Goal: Check status: Check status

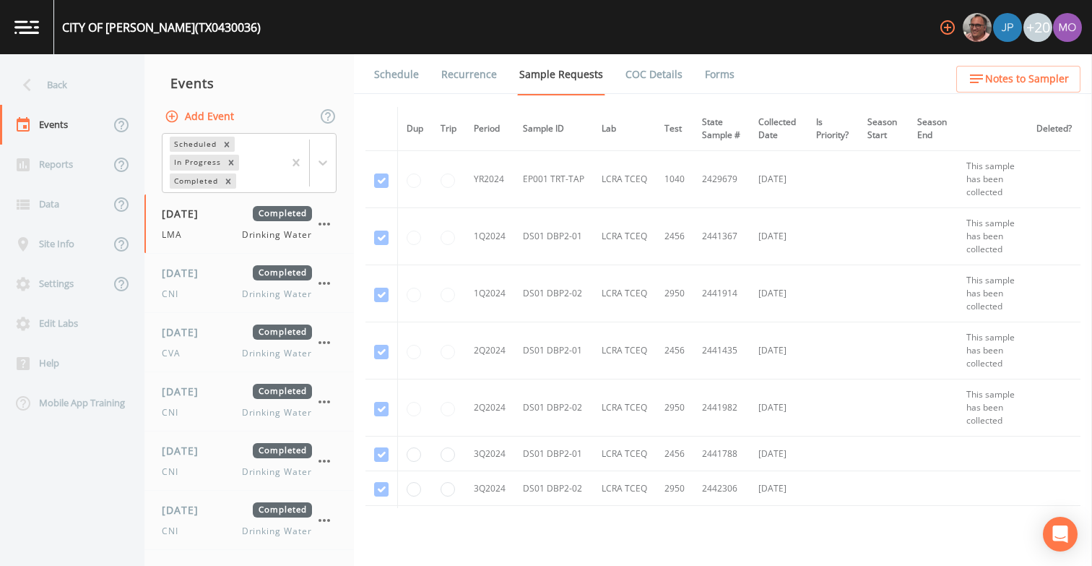
click at [71, 87] on div "Back" at bounding box center [65, 85] width 130 height 40
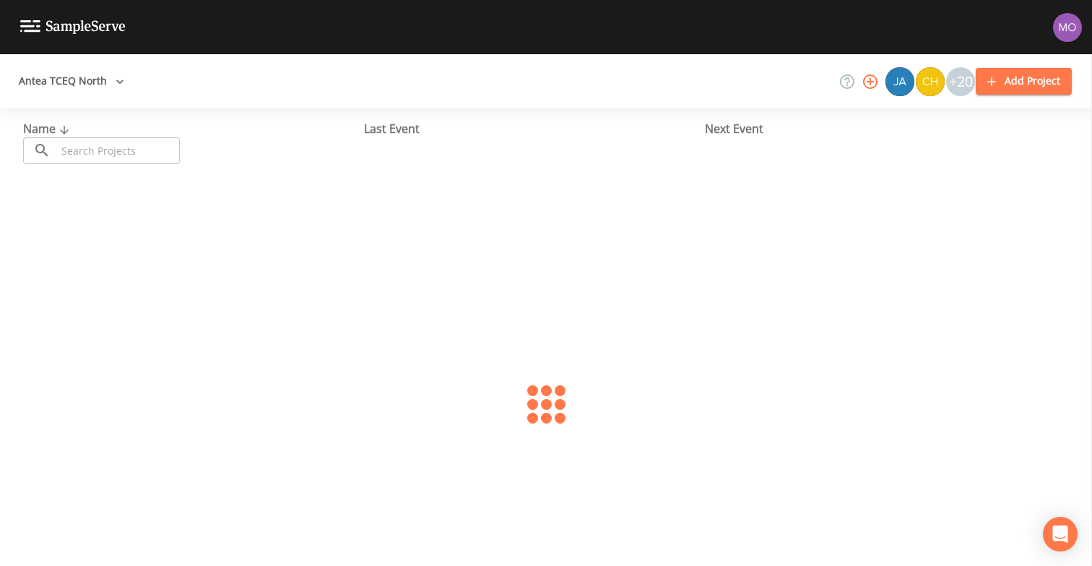
click at [78, 146] on input "text" at bounding box center [118, 150] width 124 height 27
paste input "TX2200208"
type input "TX2200208"
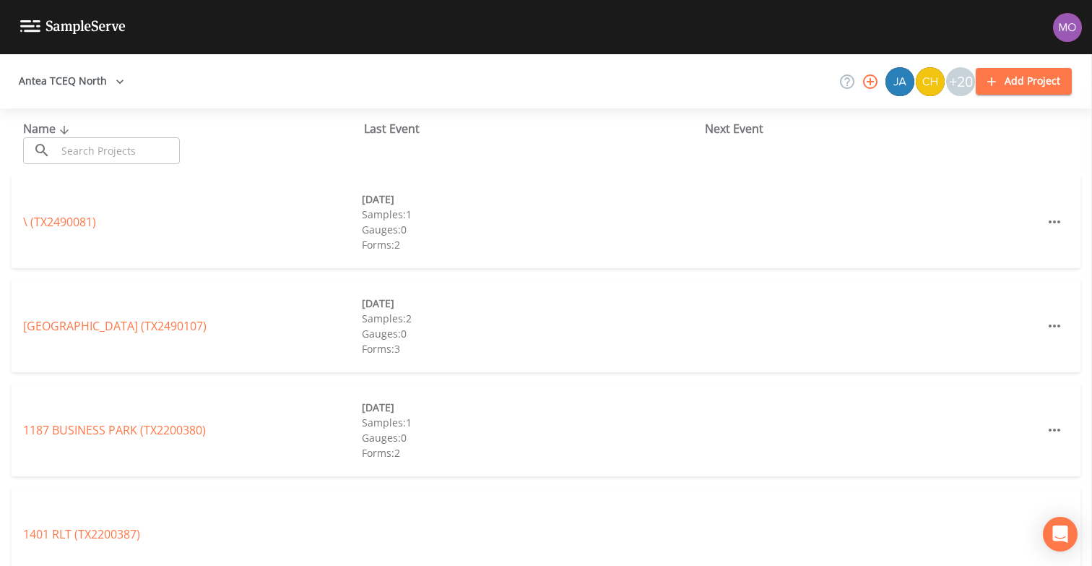
click at [144, 153] on input "text" at bounding box center [118, 150] width 124 height 27
paste input "TX2200208"
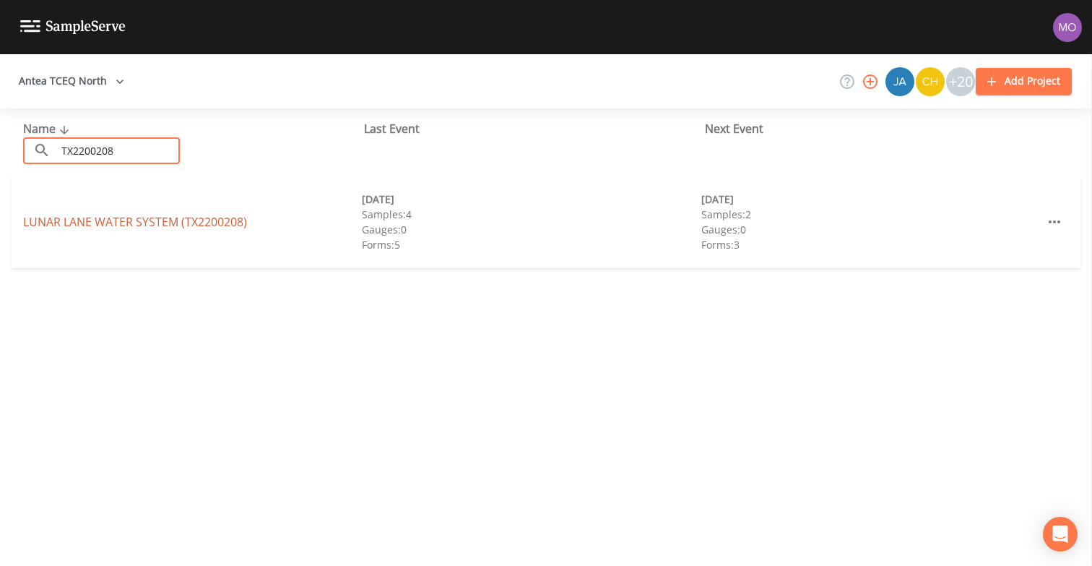
type input "TX2200208"
click at [141, 213] on div "LUNAR LANE WATER SYSTEM (TX2200208)" at bounding box center [192, 221] width 339 height 17
click at [140, 222] on link "LUNAR LANE WATER SYSTEM (TX2200208)" at bounding box center [135, 222] width 224 height 16
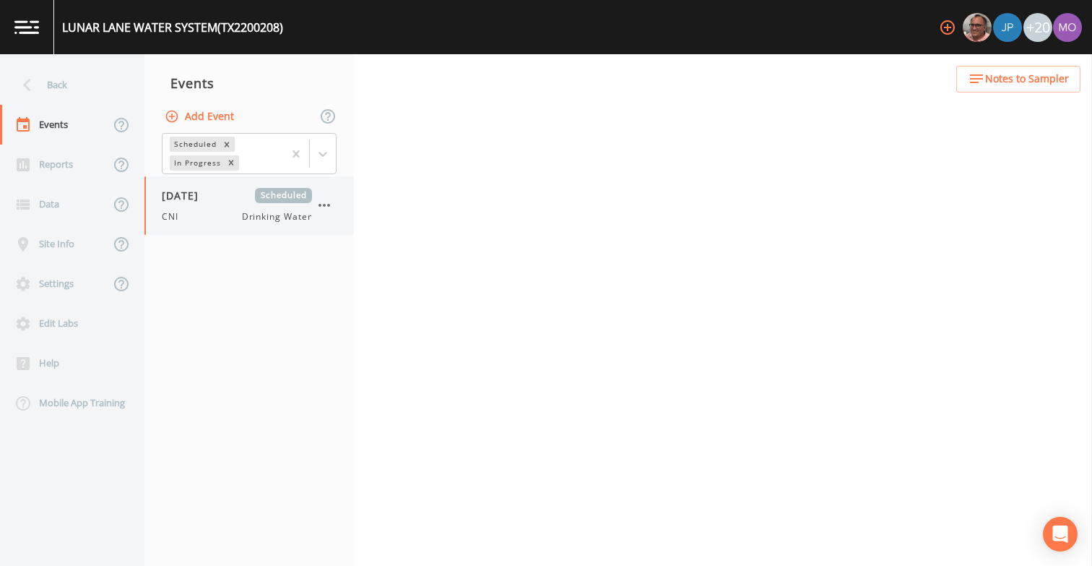
click at [206, 215] on div "CNI Drinking Water" at bounding box center [237, 216] width 150 height 13
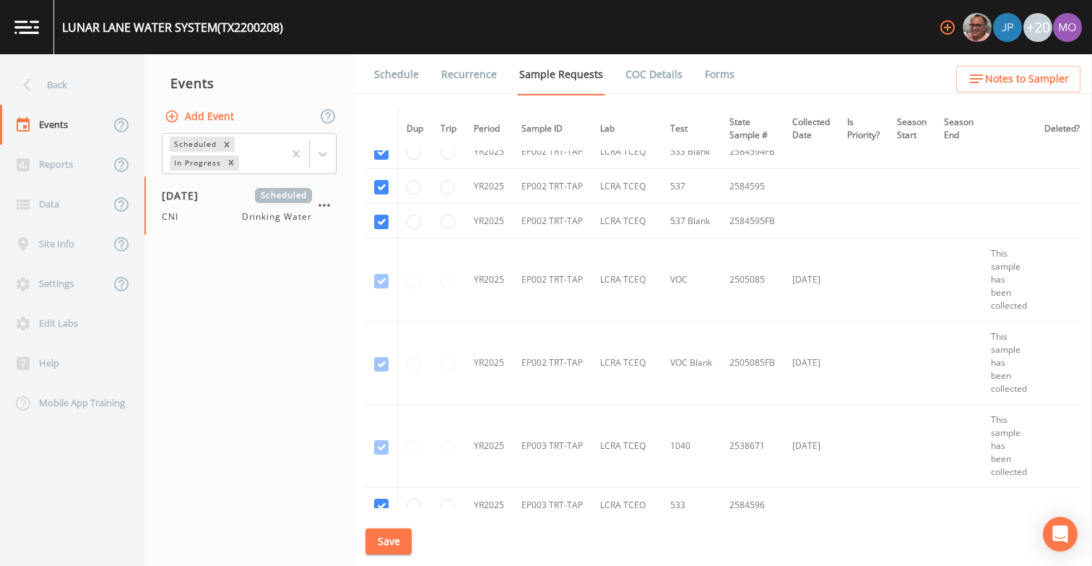
scroll to position [1833, 0]
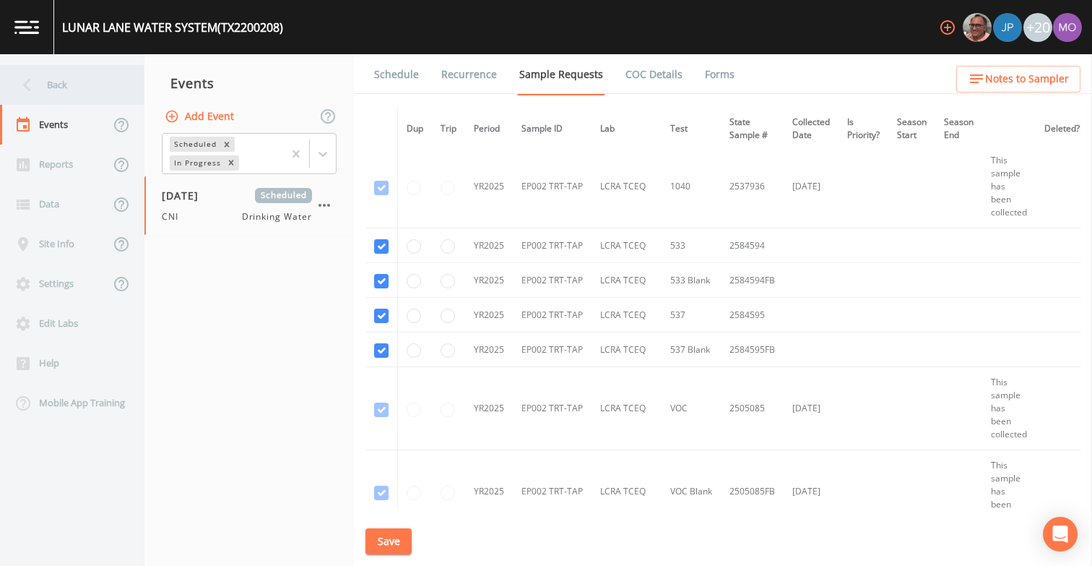
click at [81, 90] on div "Back" at bounding box center [65, 85] width 130 height 40
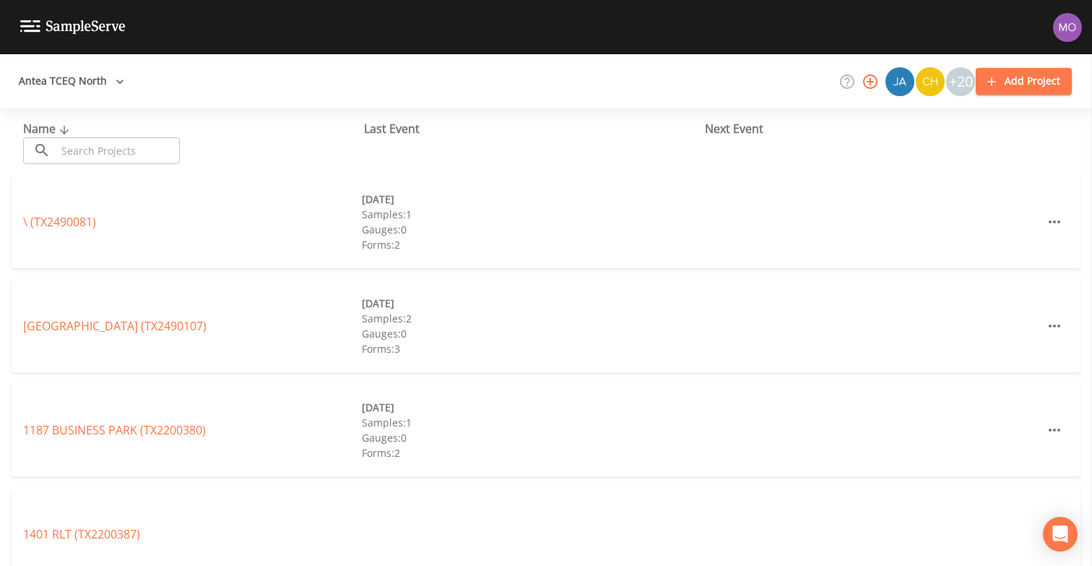
click at [131, 147] on input "text" at bounding box center [118, 150] width 124 height 27
paste input "TX2200208"
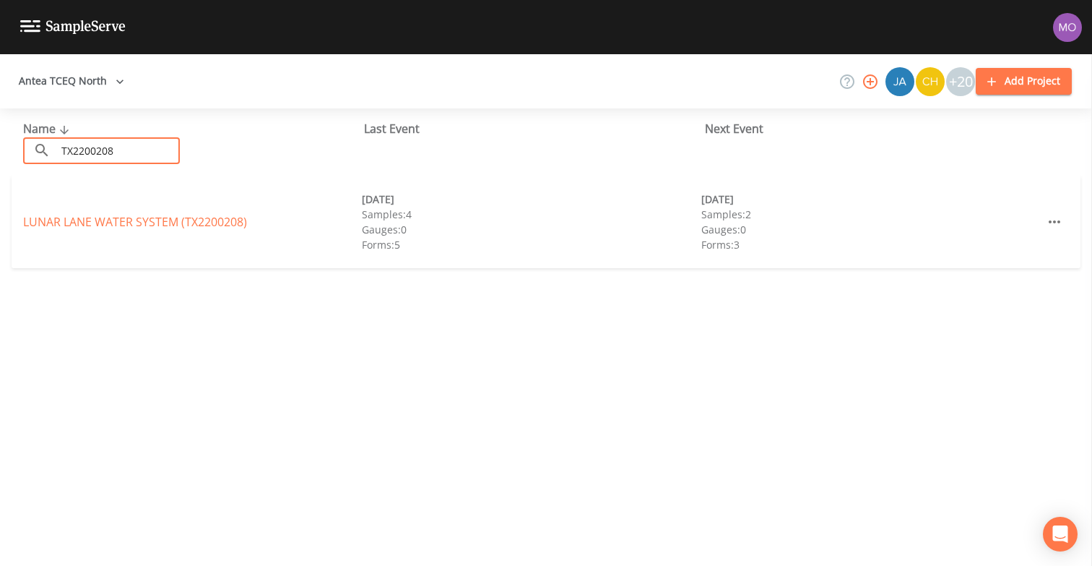
click at [95, 153] on input "TX2200208" at bounding box center [118, 150] width 124 height 27
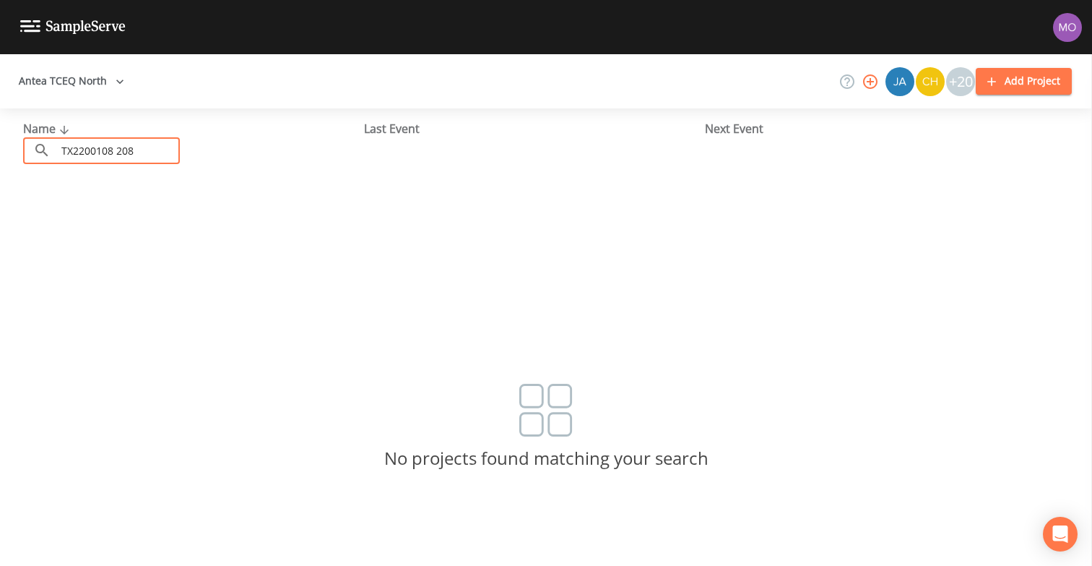
click at [124, 154] on input "TX2200108 208" at bounding box center [118, 150] width 124 height 27
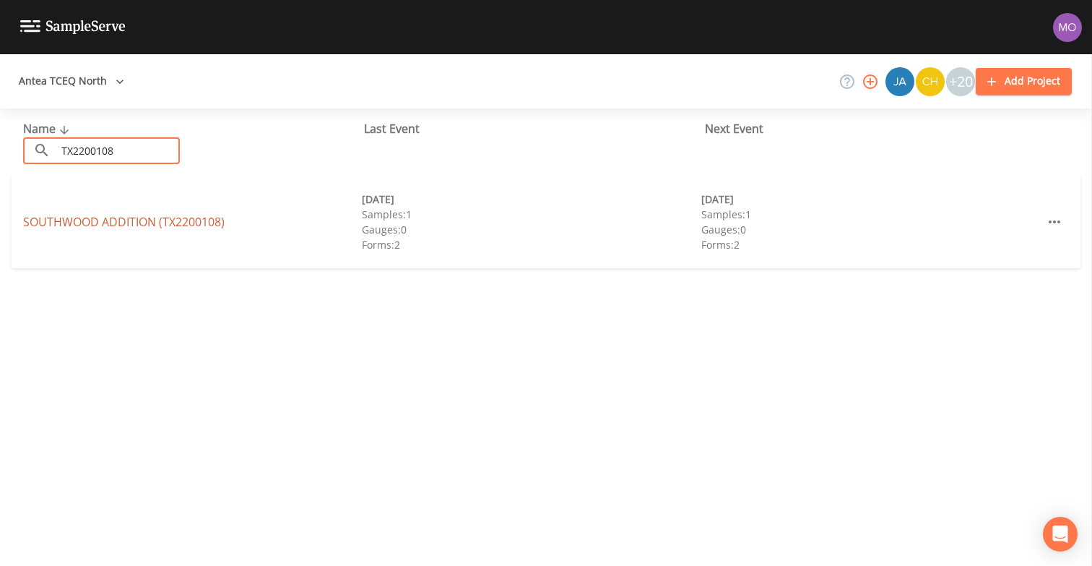
type input "TX2200108"
click at [120, 222] on link "[GEOGRAPHIC_DATA] (TX2200108)" at bounding box center [124, 222] width 202 height 16
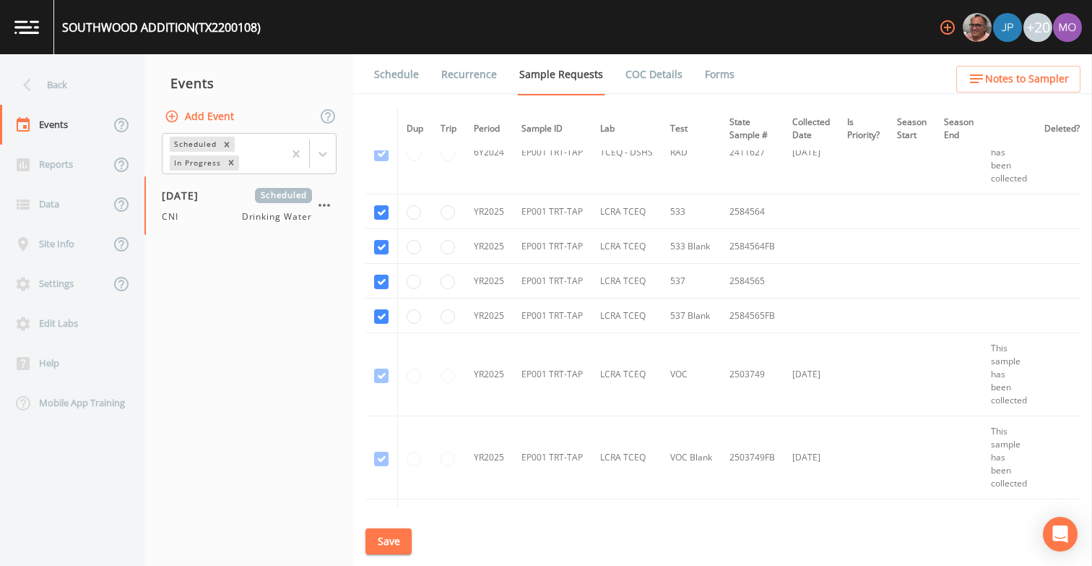
scroll to position [450, 0]
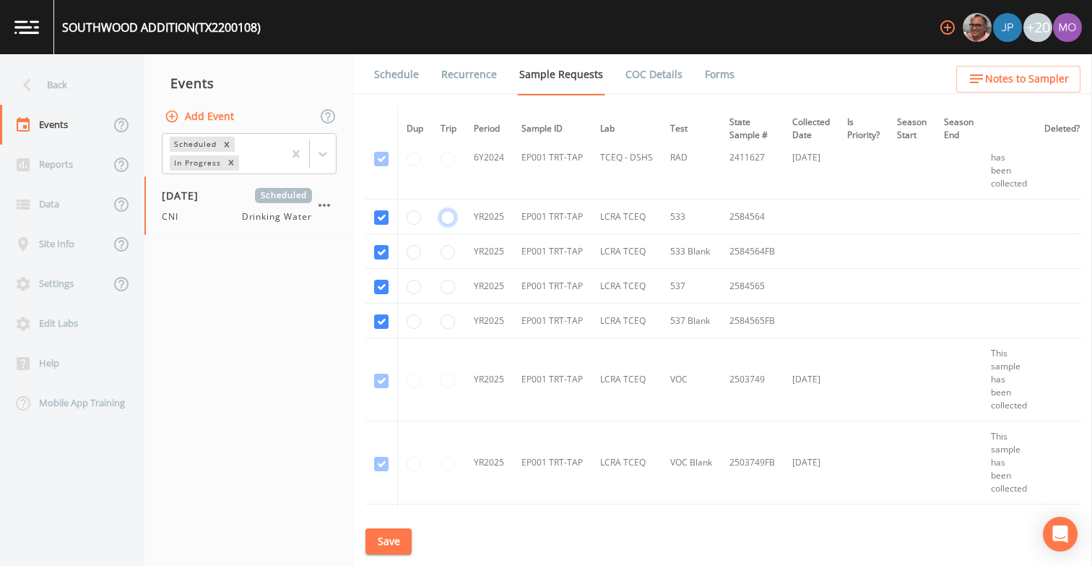
click at [444, 219] on input "radio" at bounding box center [448, 217] width 14 height 14
radio input "true"
click at [447, 287] on input "radio" at bounding box center [448, 287] width 14 height 14
radio input "true"
click at [385, 537] on button "Save" at bounding box center [389, 541] width 46 height 27
